Goal: Communication & Community: Connect with others

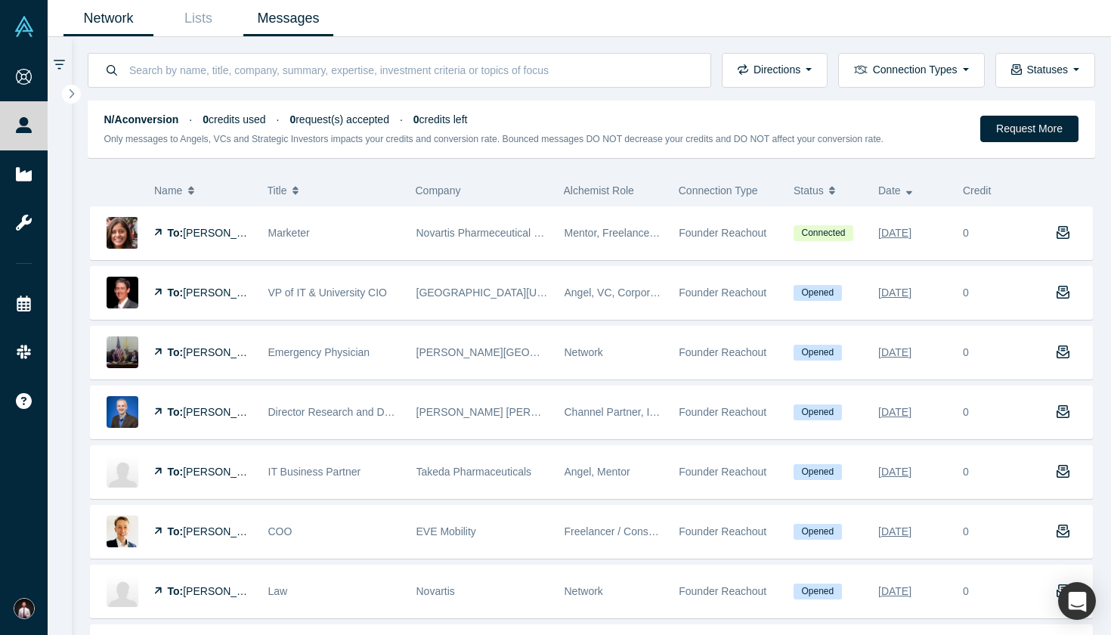
click at [123, 20] on link "Network" at bounding box center [108, 19] width 90 height 36
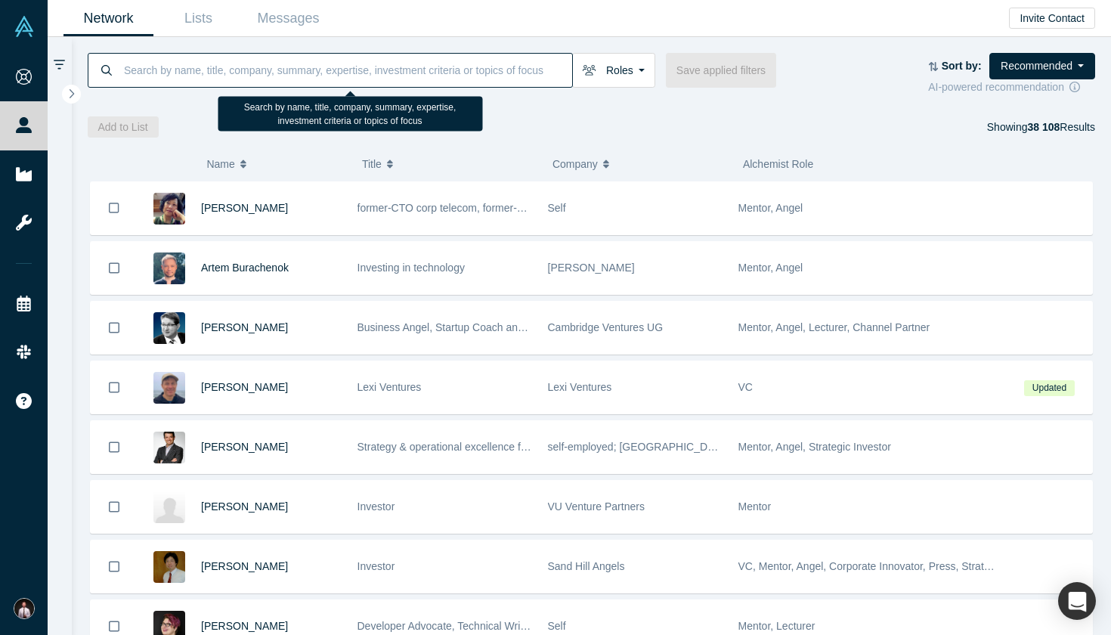
click at [285, 79] on input at bounding box center [347, 70] width 450 height 36
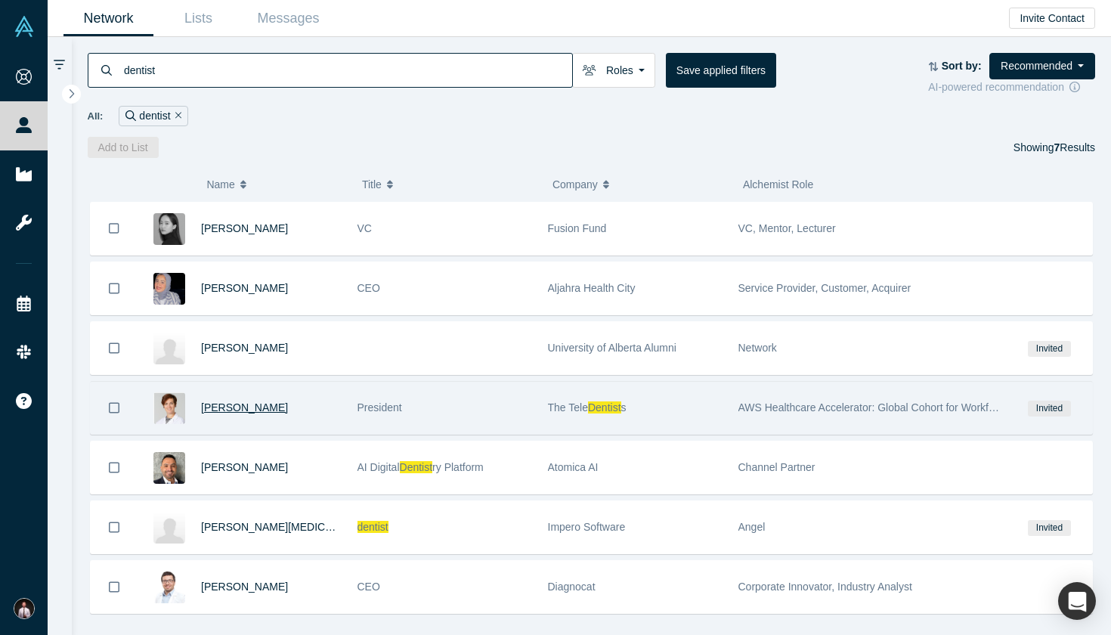
type input "dentist"
click at [221, 410] on span "[PERSON_NAME]" at bounding box center [244, 407] width 87 height 12
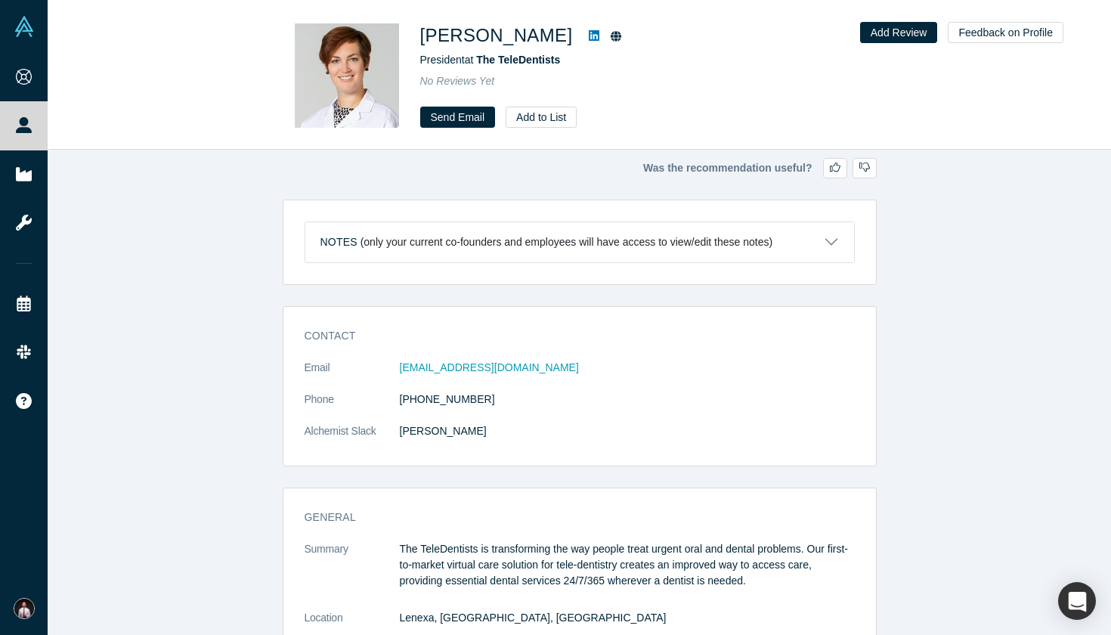
click at [589, 33] on icon at bounding box center [594, 35] width 11 height 11
